Goal: Information Seeking & Learning: Learn about a topic

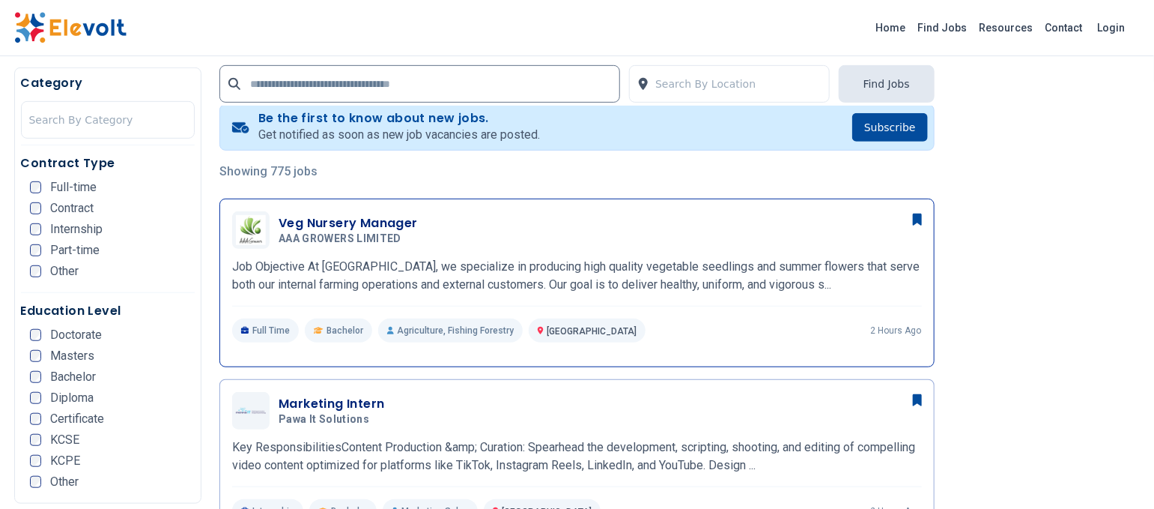
scroll to position [300, 0]
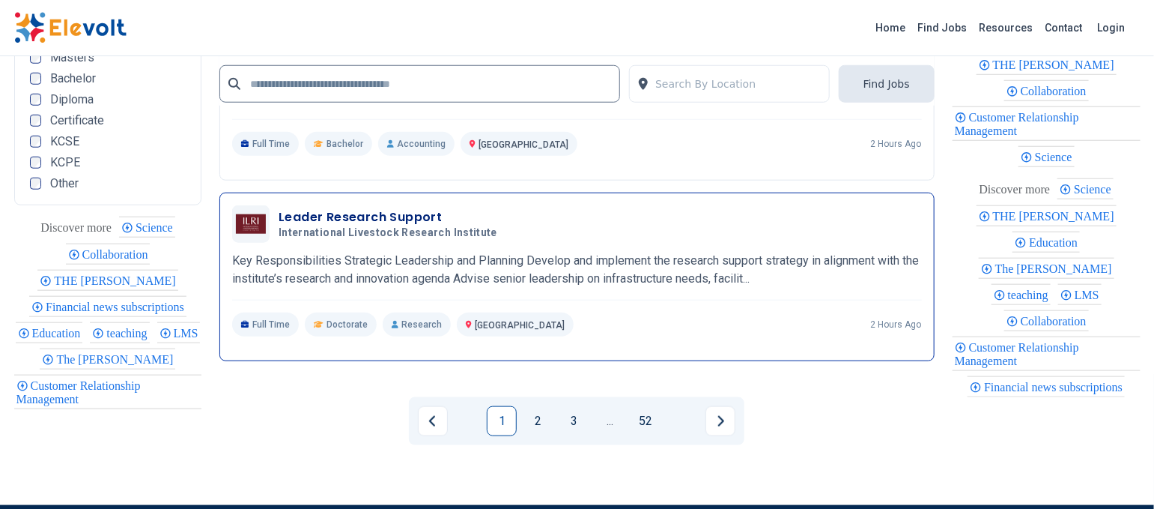
scroll to position [3096, 0]
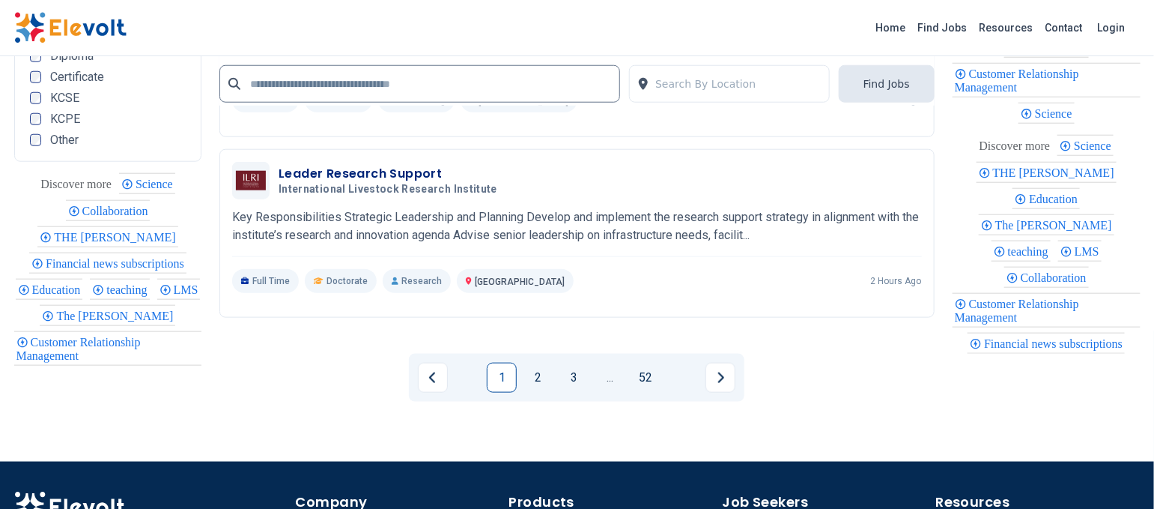
click at [554, 367] on li "2" at bounding box center [541, 378] width 36 height 30
click at [525, 367] on link "2" at bounding box center [538, 378] width 30 height 30
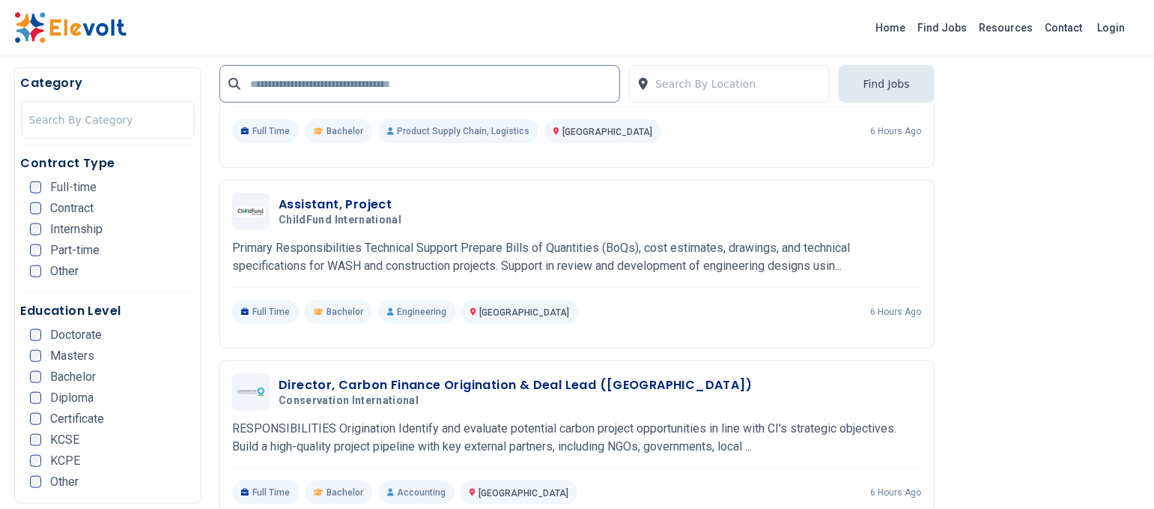
scroll to position [300, 0]
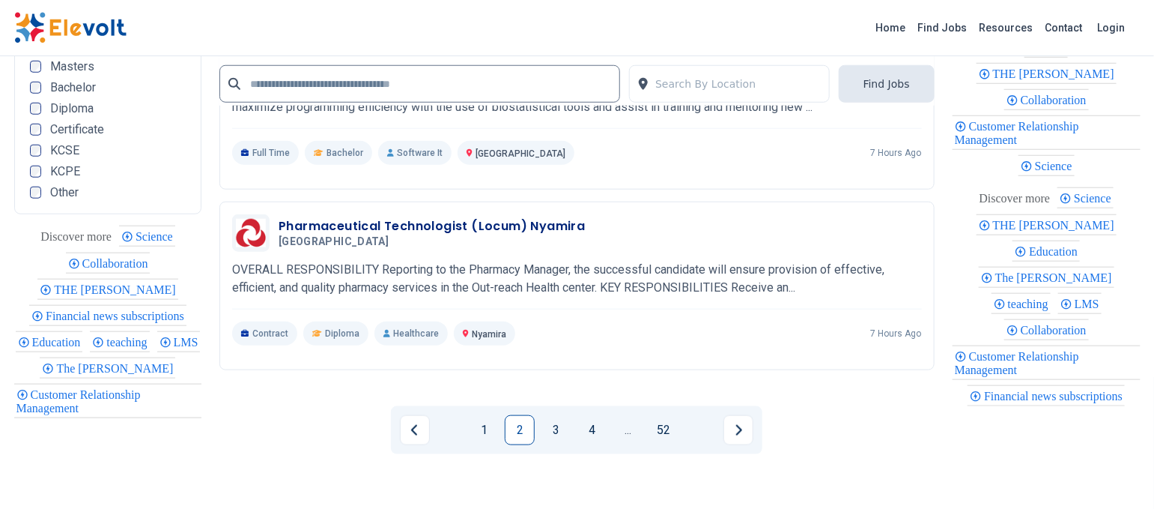
scroll to position [3096, 0]
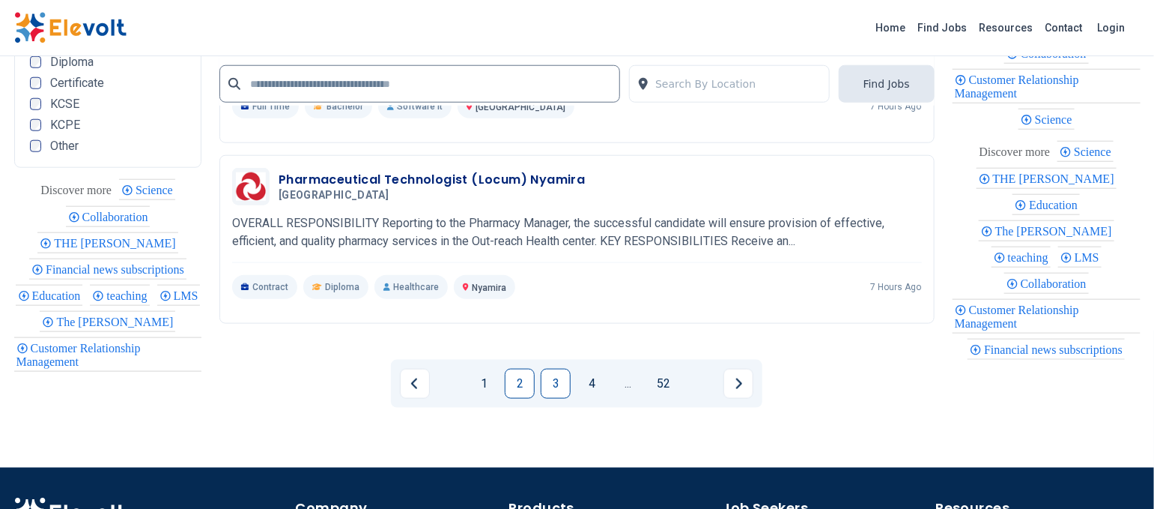
click at [555, 373] on link "3" at bounding box center [556, 384] width 30 height 30
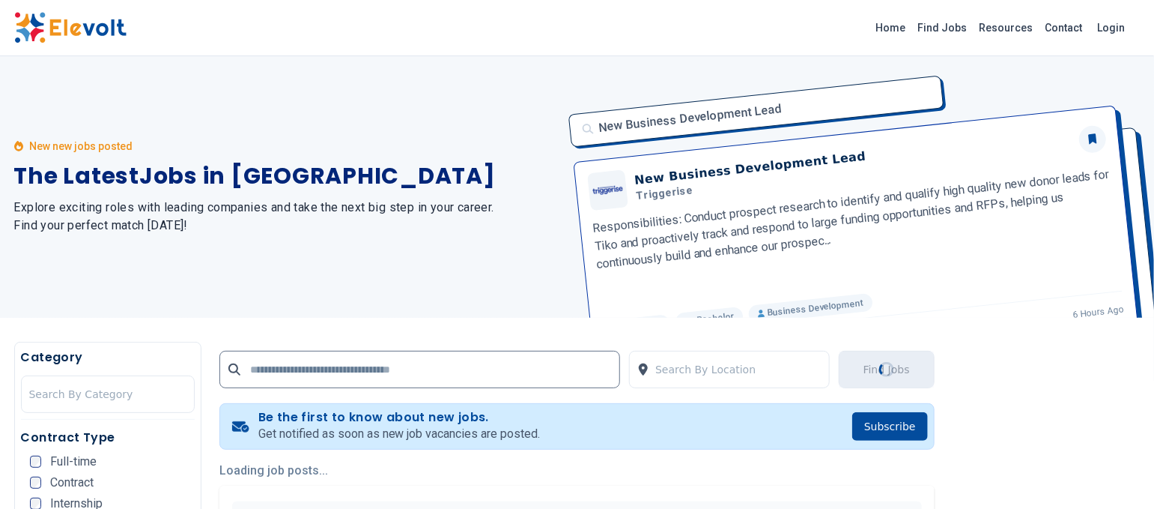
scroll to position [0, 0]
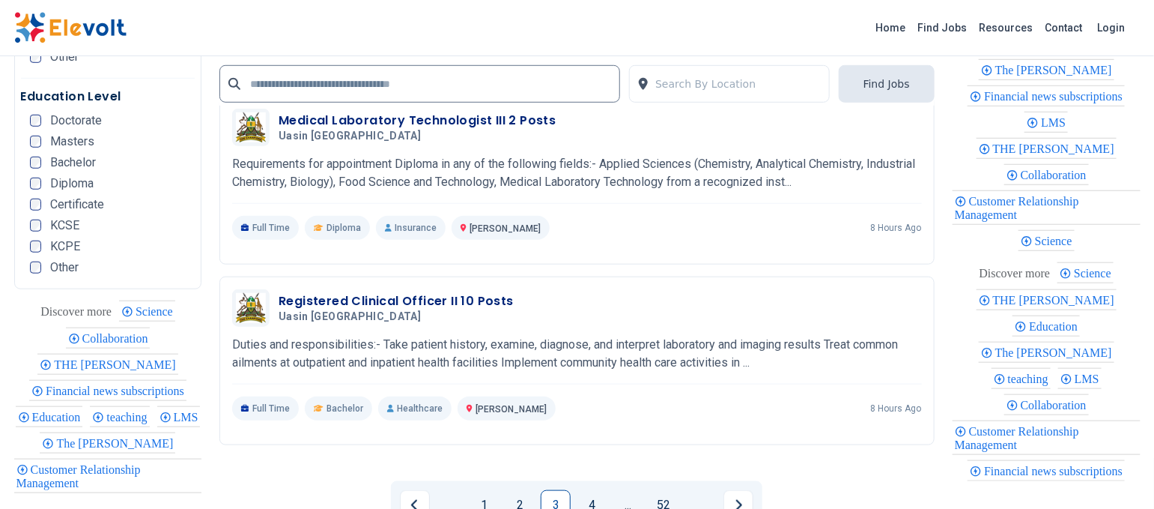
scroll to position [3251, 0]
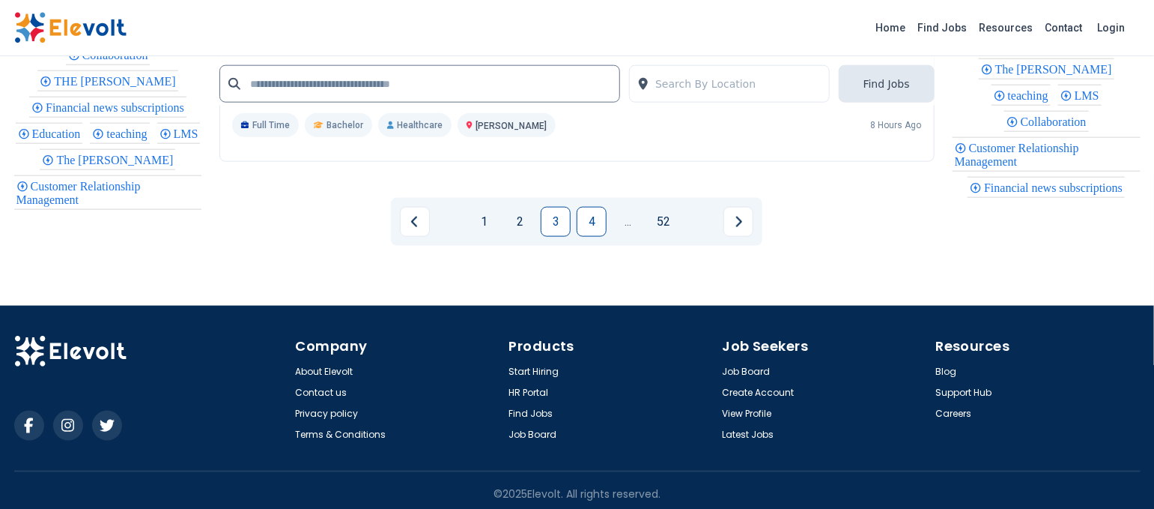
click at [596, 216] on link "4" at bounding box center [592, 222] width 30 height 30
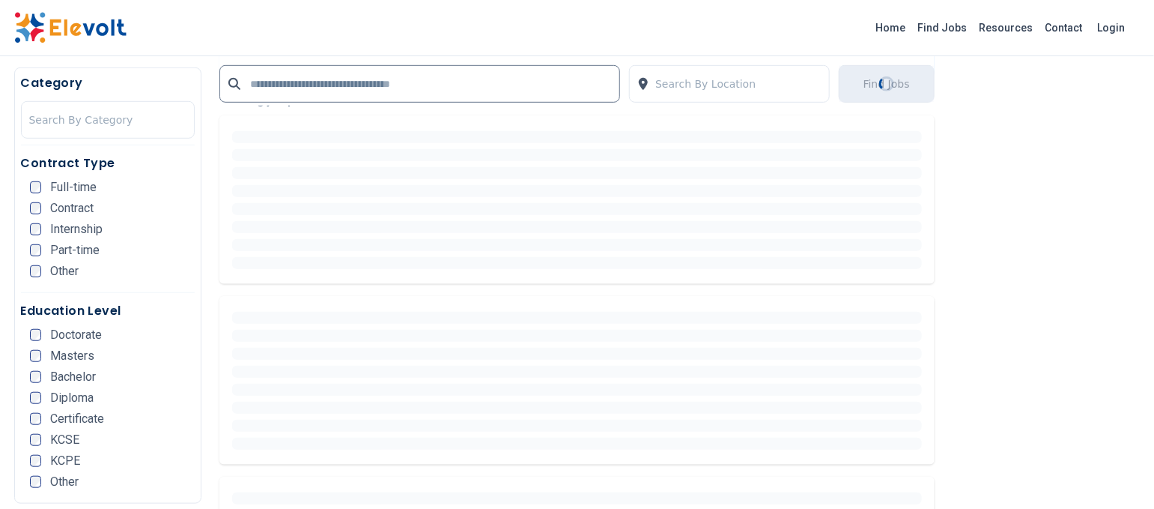
scroll to position [399, 0]
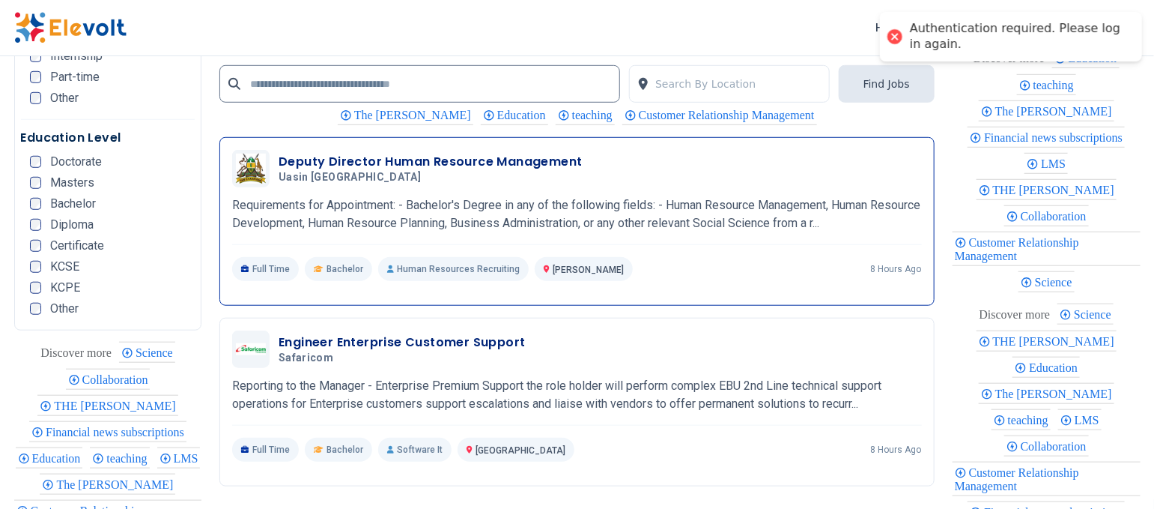
scroll to position [2996, 0]
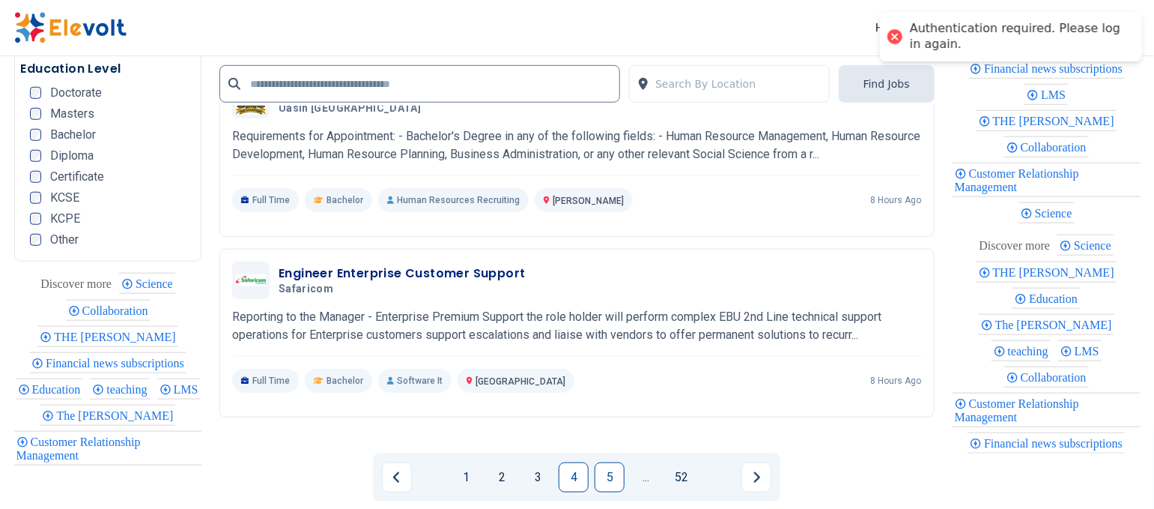
click at [598, 478] on link "5" at bounding box center [610, 477] width 30 height 30
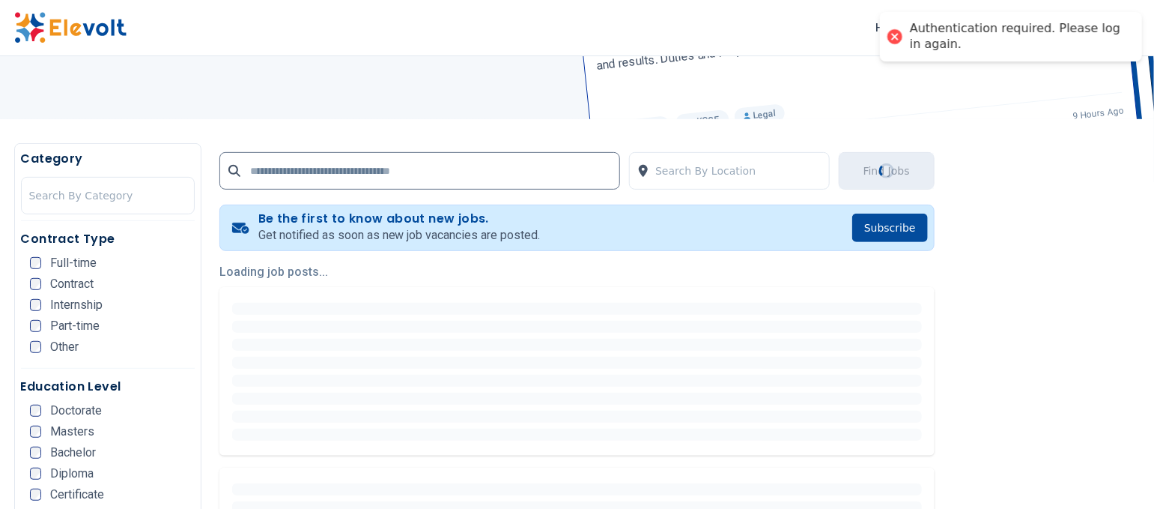
scroll to position [300, 0]
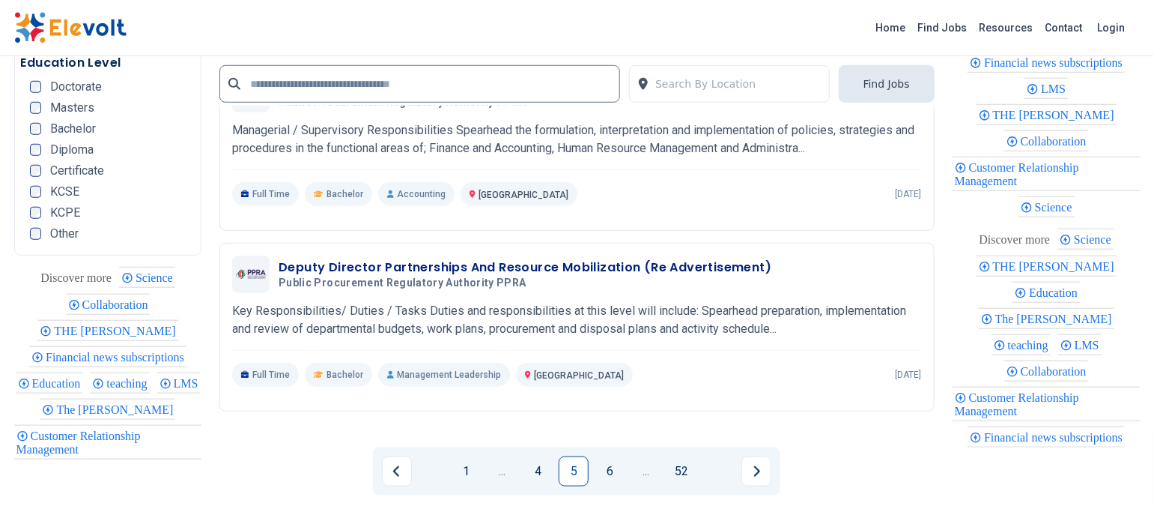
scroll to position [3195, 0]
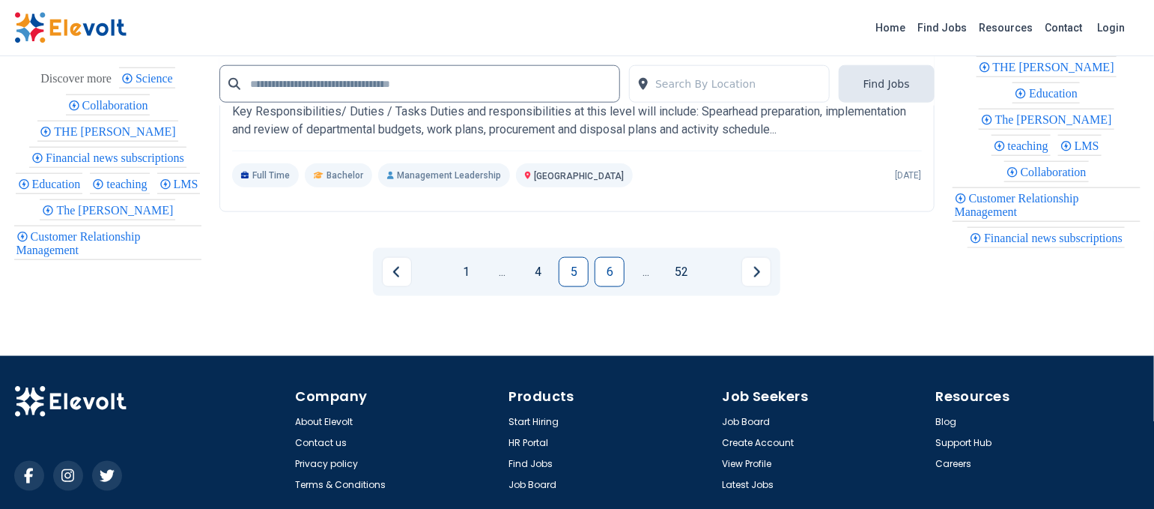
click at [610, 271] on link "6" at bounding box center [610, 272] width 30 height 30
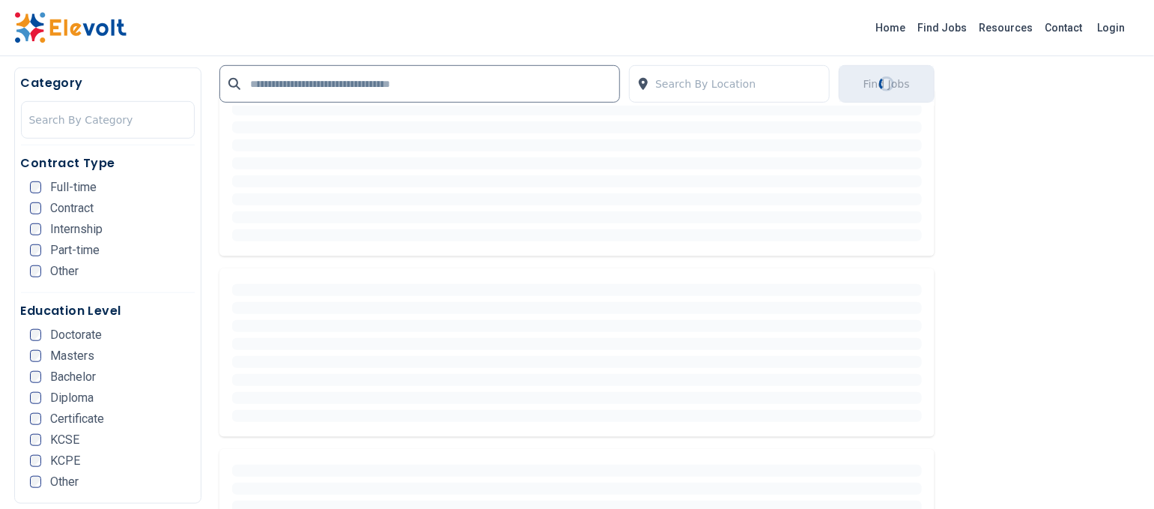
scroll to position [399, 0]
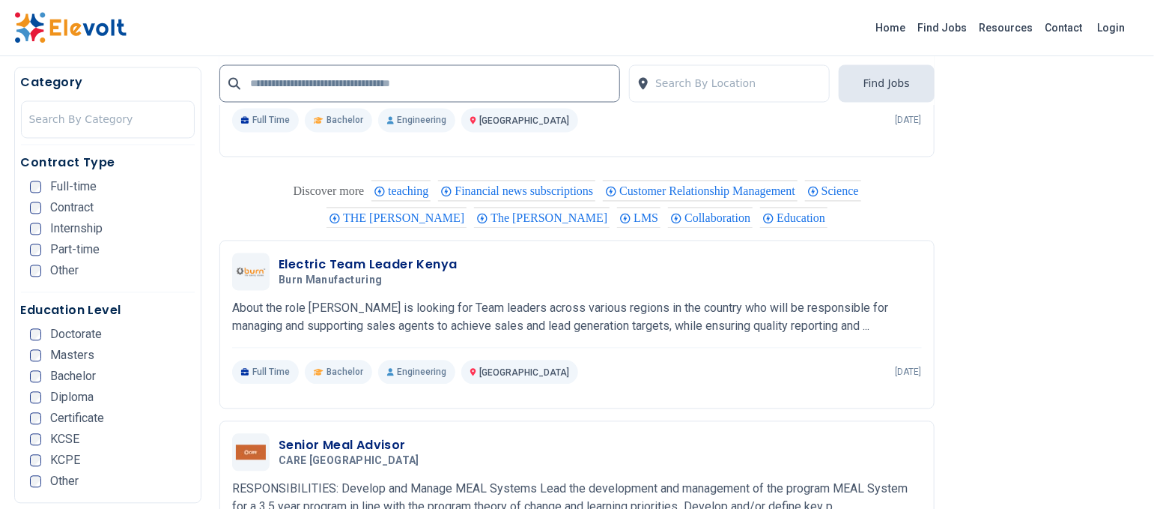
scroll to position [1198, 0]
